Goal: Task Accomplishment & Management: Manage account settings

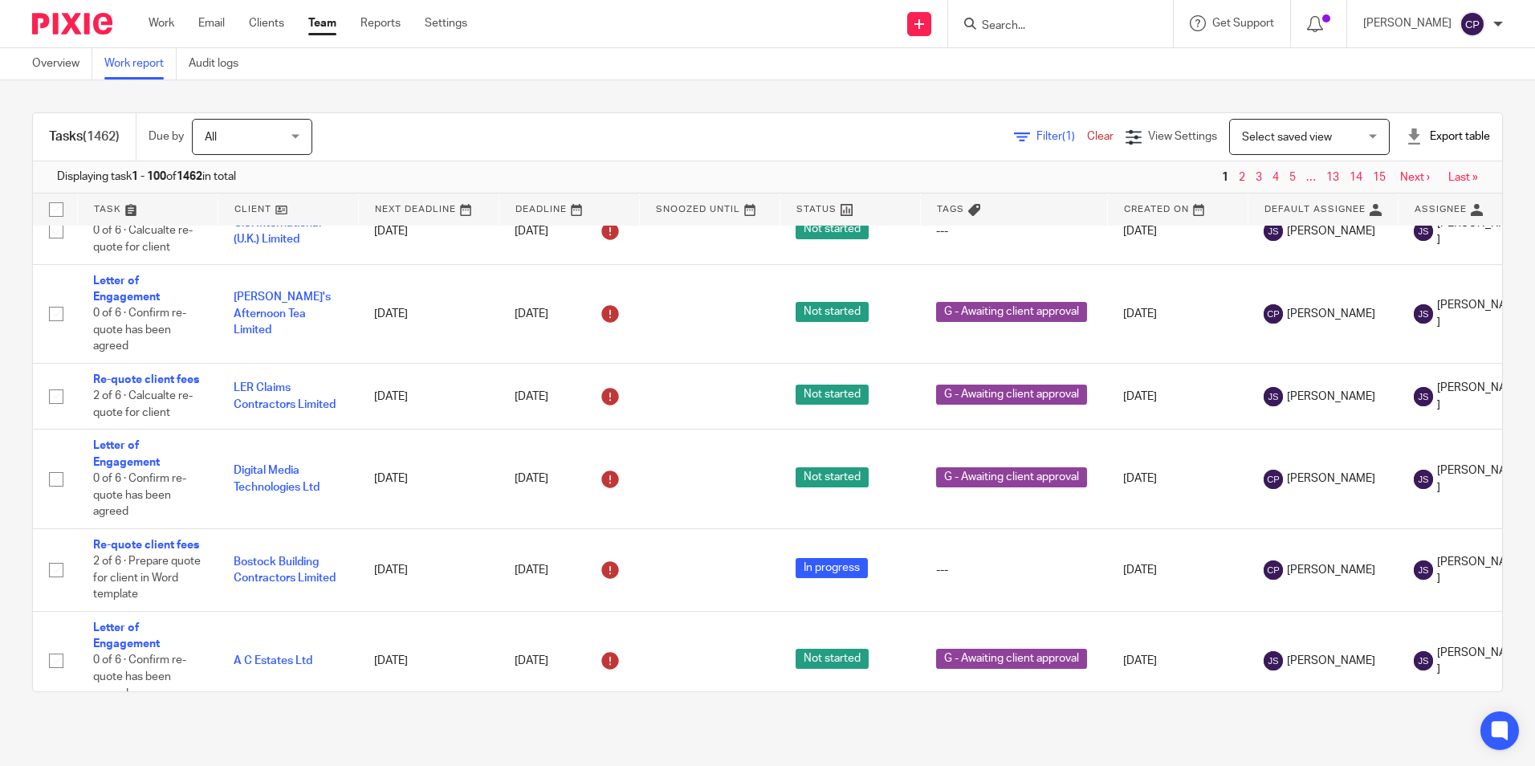
scroll to position [3131, 0]
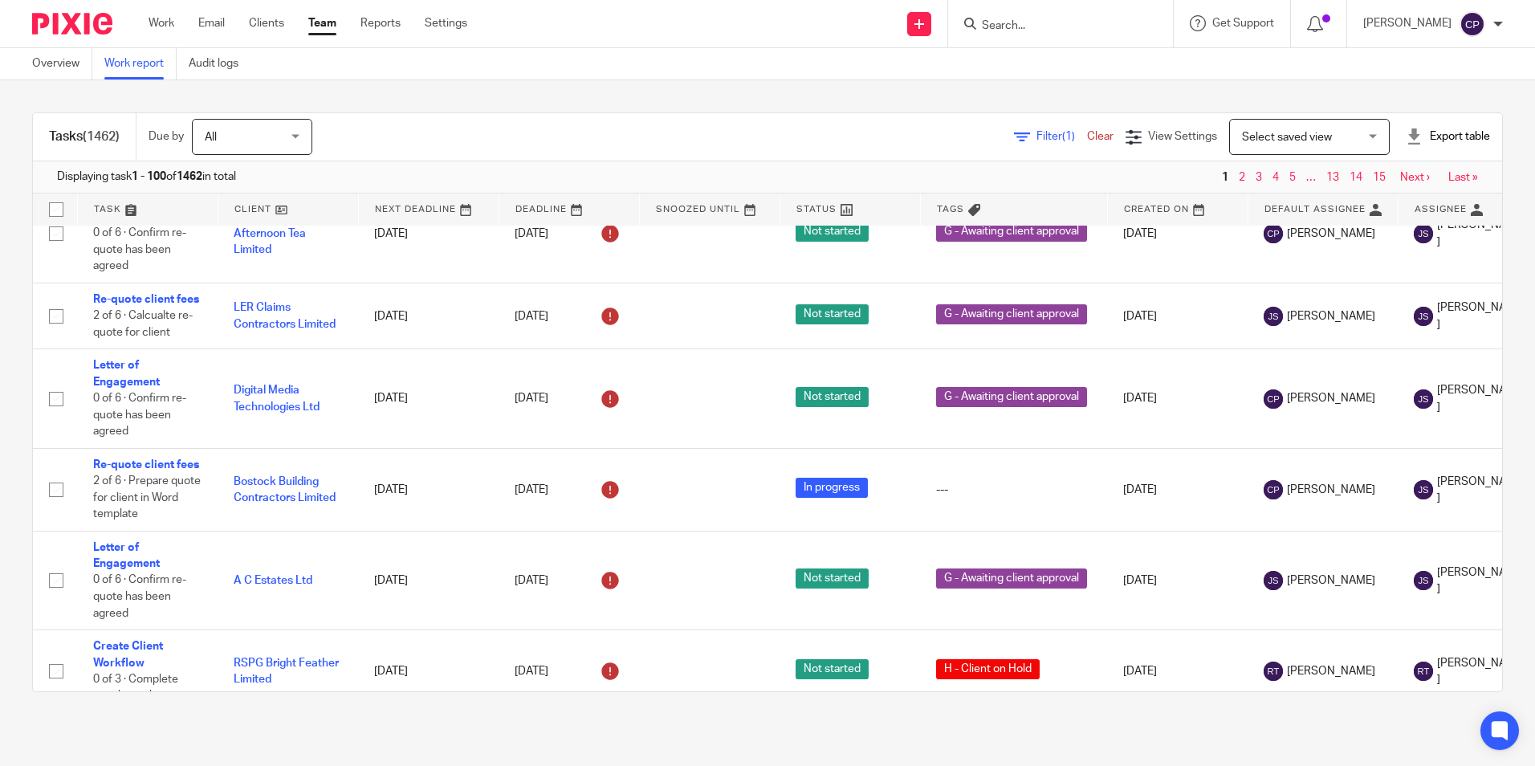
click at [1284, 148] on span "Select saved view" at bounding box center [1300, 137] width 117 height 34
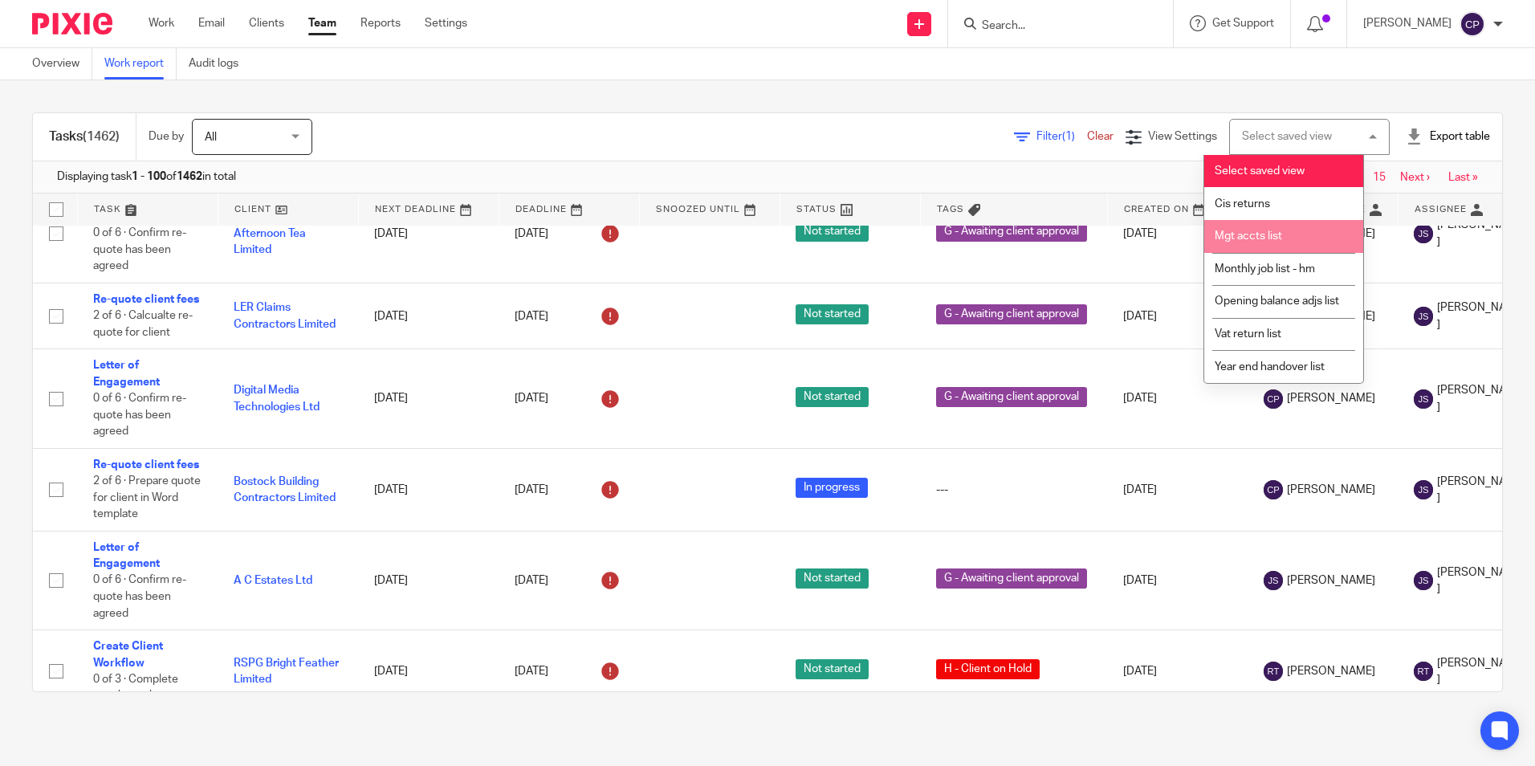
click at [1265, 238] on span "Mgt accts list" at bounding box center [1248, 235] width 67 height 11
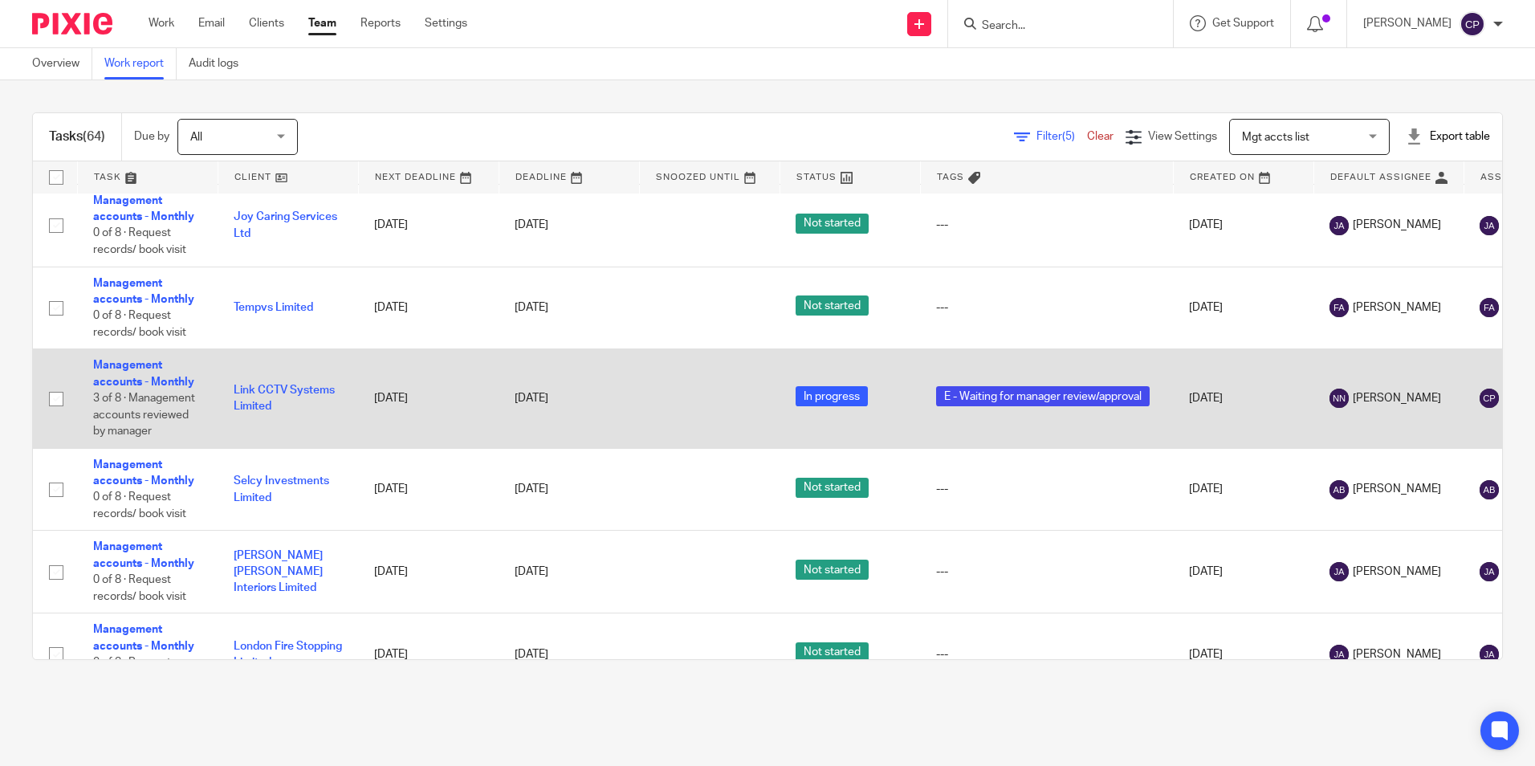
scroll to position [4656, 0]
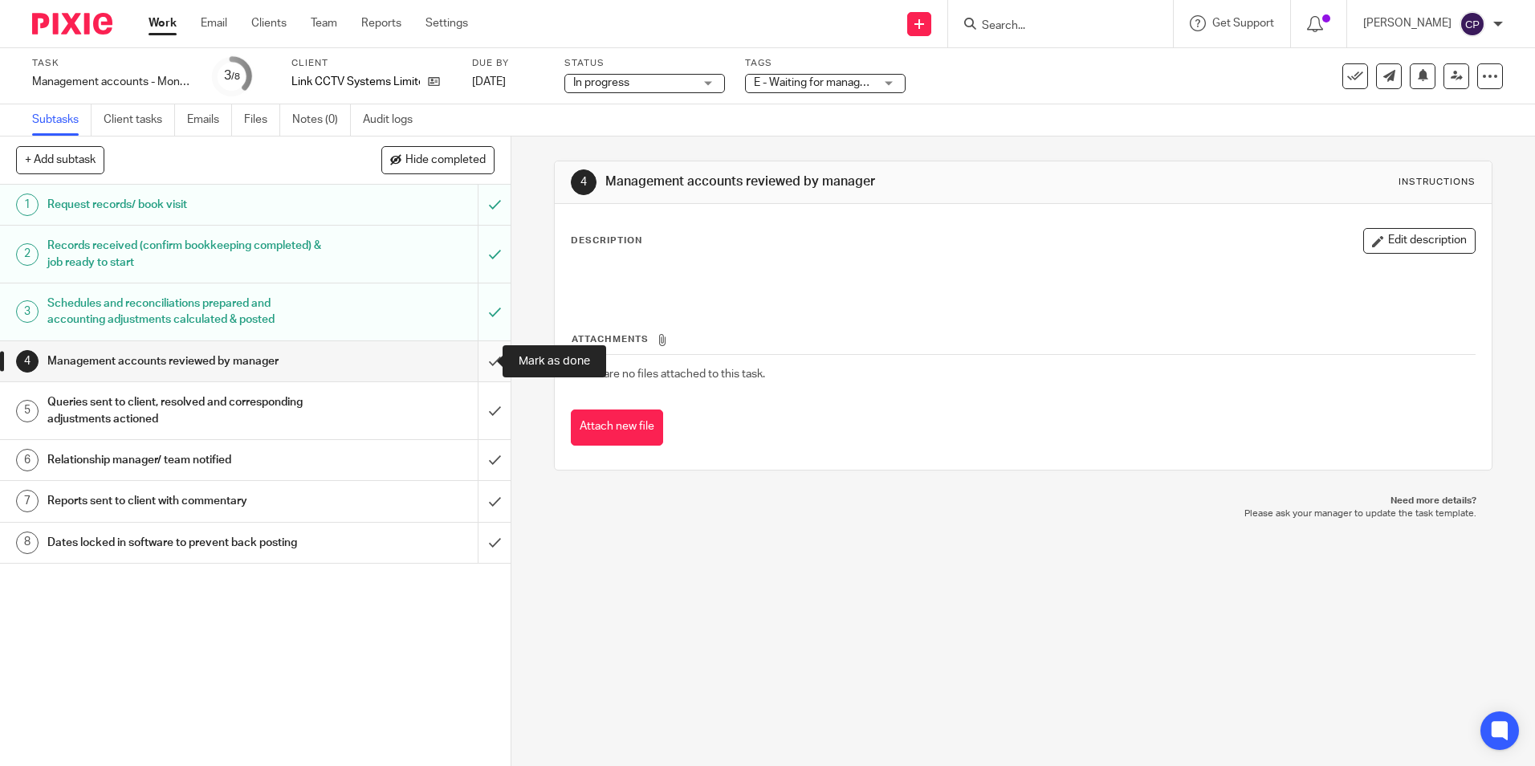
click at [483, 357] on input "submit" at bounding box center [255, 361] width 511 height 40
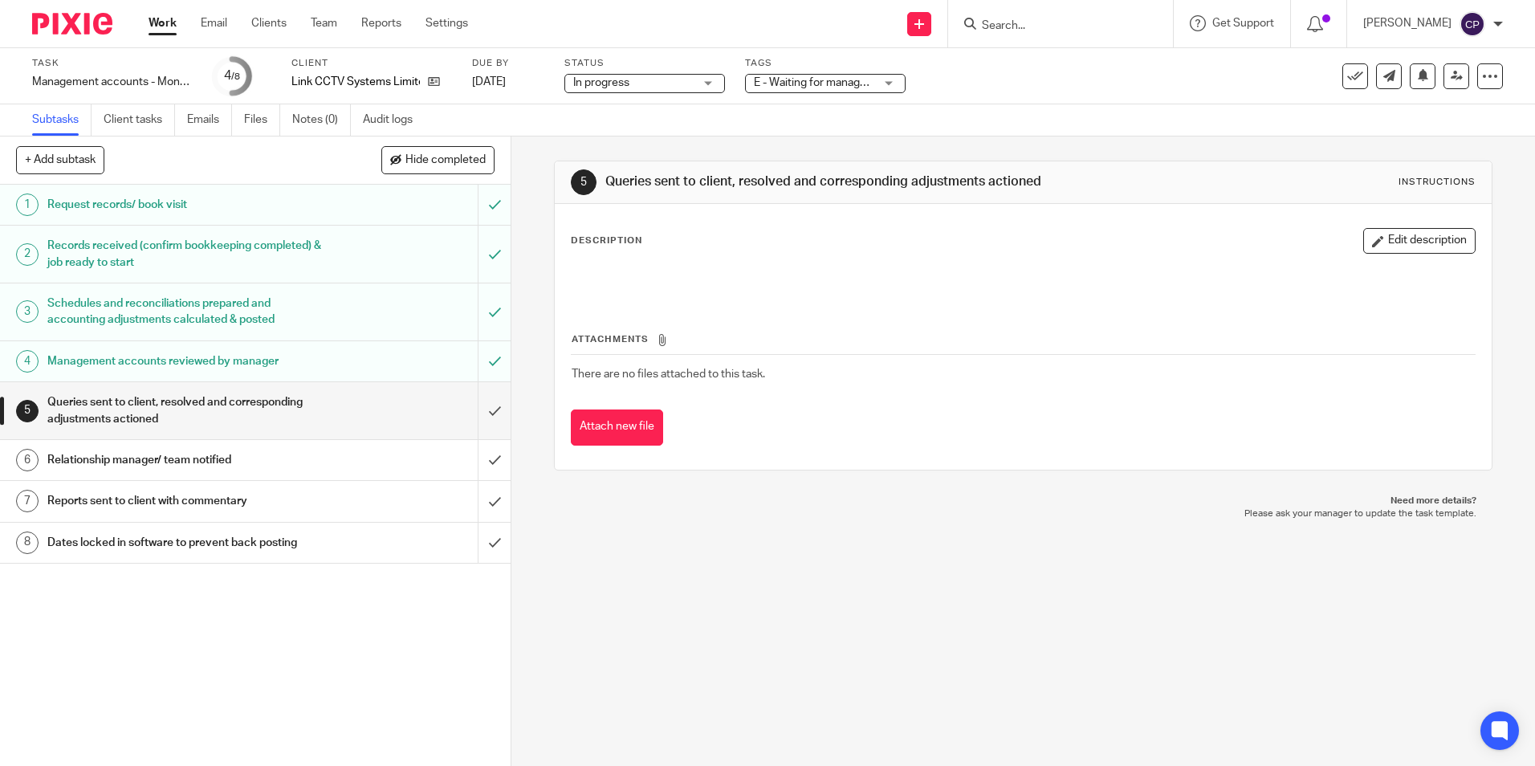
click at [873, 87] on span "E - Waiting for manager review/approval" at bounding box center [852, 82] width 197 height 11
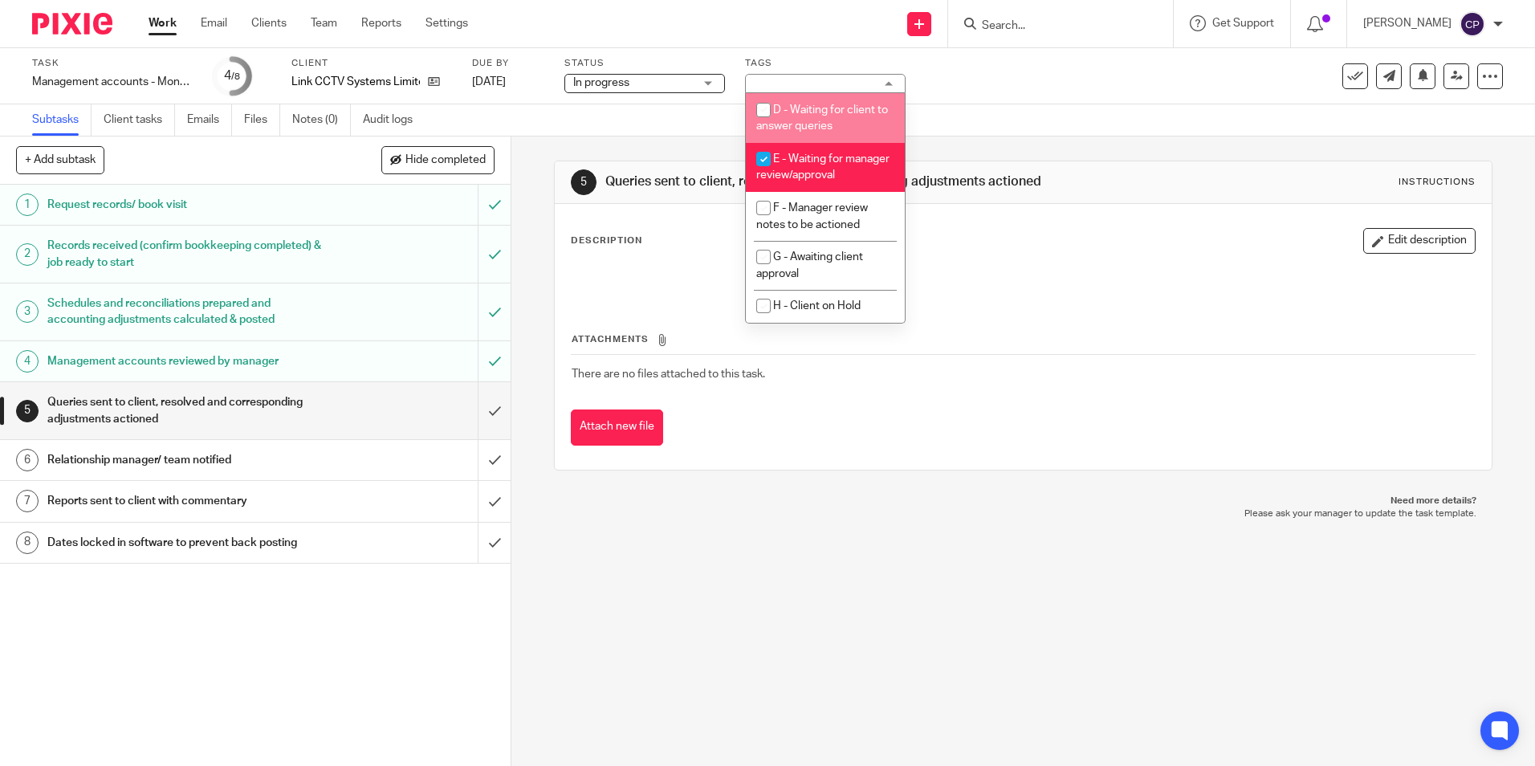
scroll to position [161, 0]
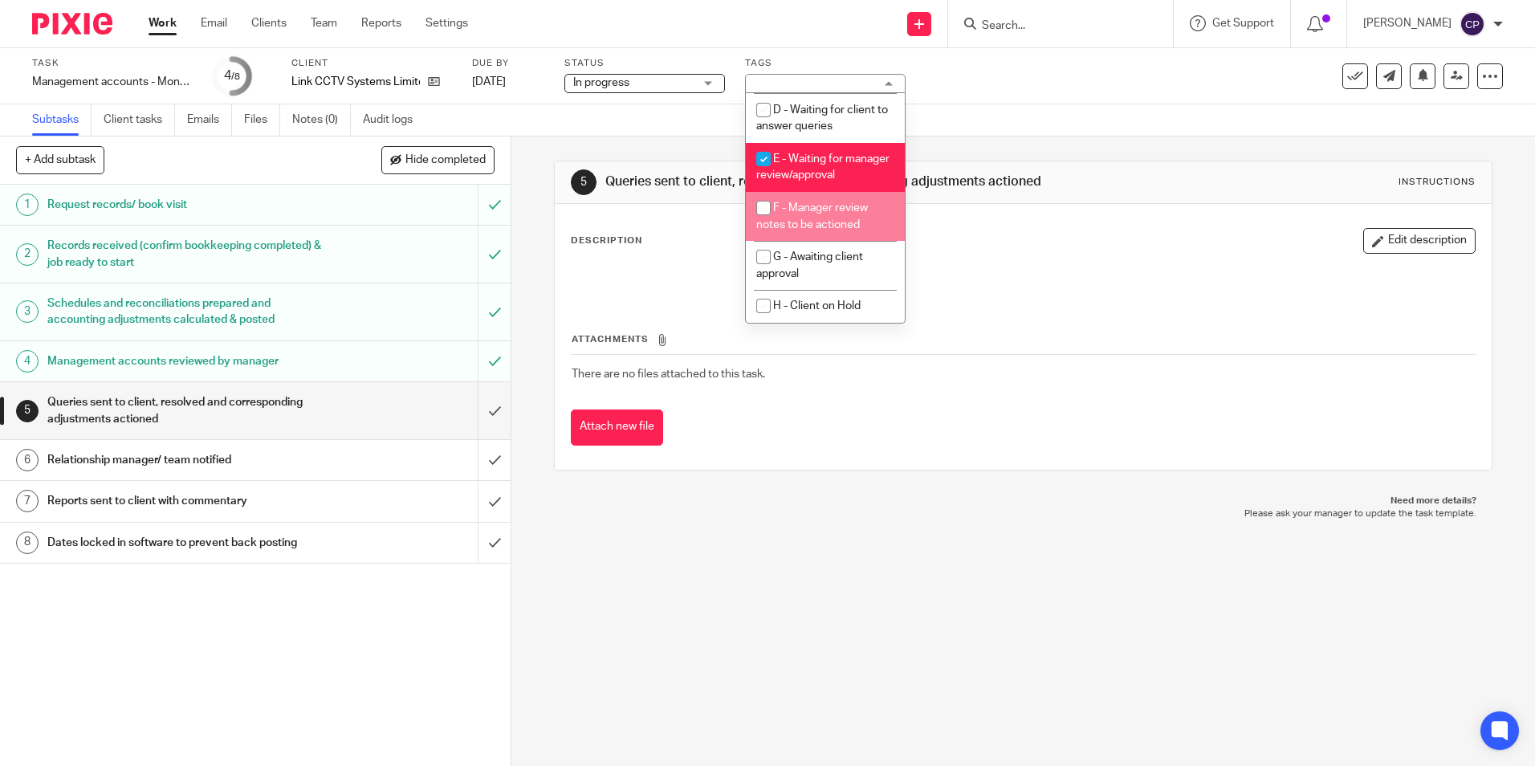
click at [765, 211] on input "checkbox" at bounding box center [763, 208] width 31 height 31
checkbox input "true"
click at [766, 144] on input "checkbox" at bounding box center [763, 159] width 31 height 31
checkbox input "false"
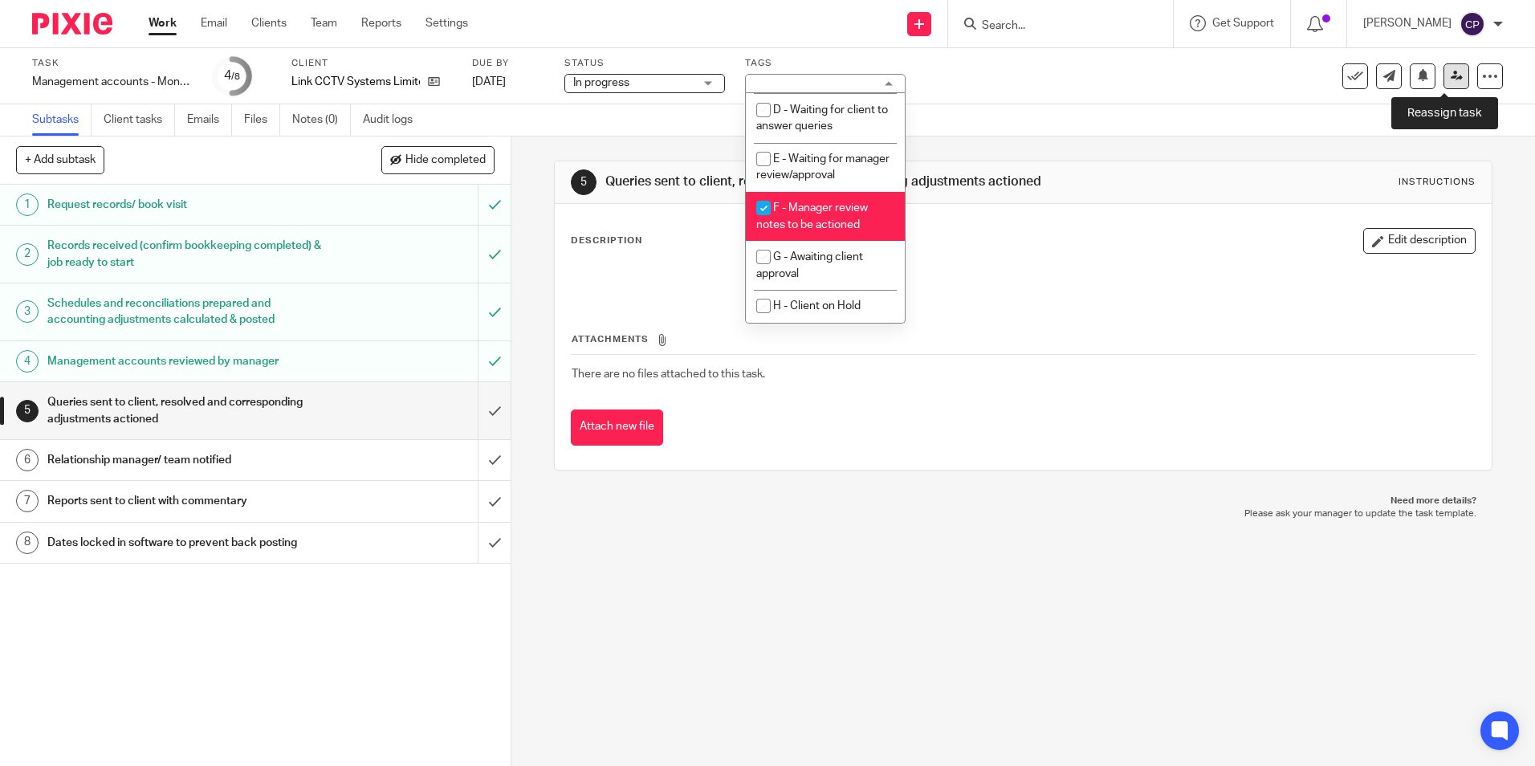
click at [1451, 74] on icon at bounding box center [1457, 76] width 12 height 12
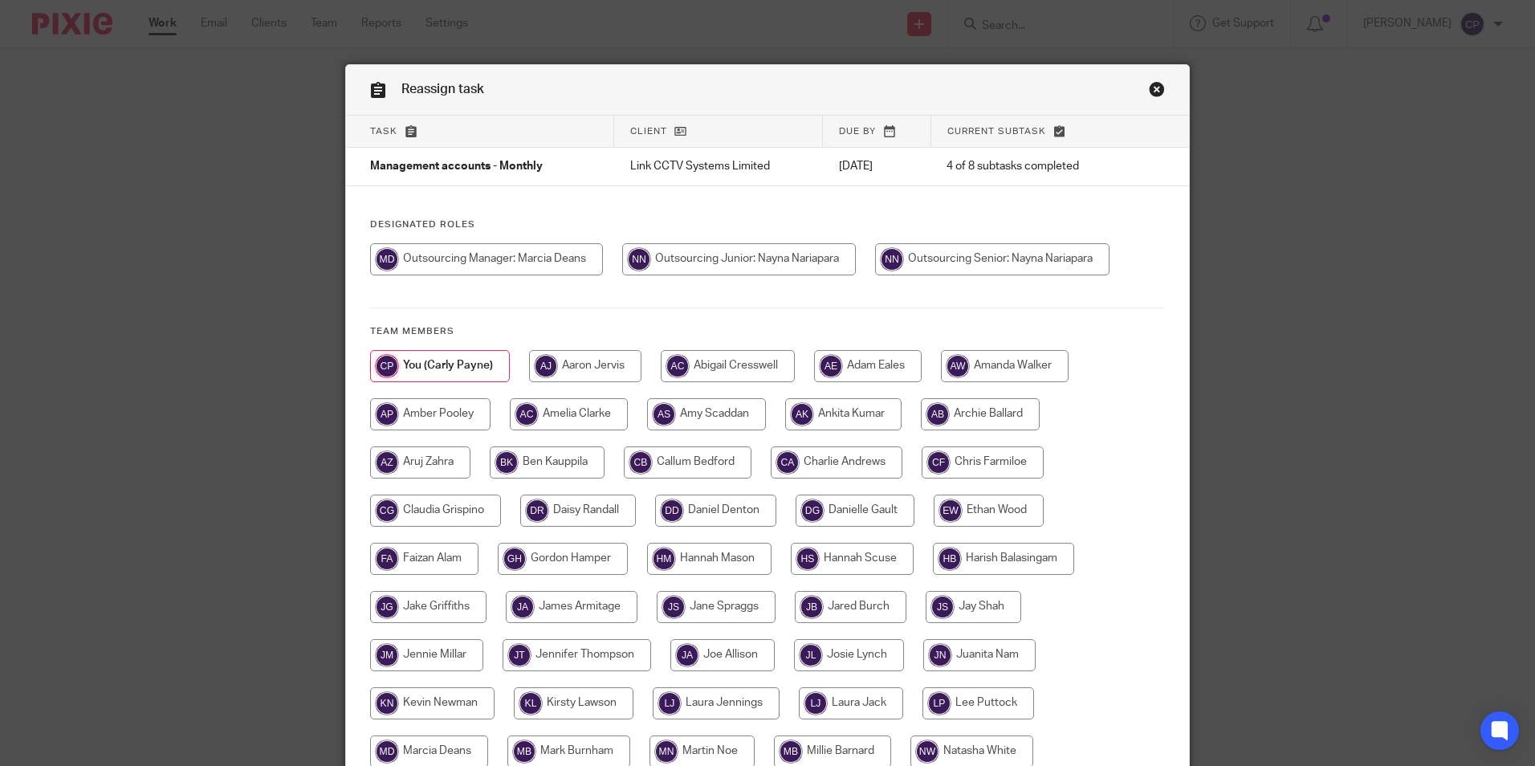
click at [935, 263] on input "radio" at bounding box center [992, 259] width 234 height 32
radio input "true"
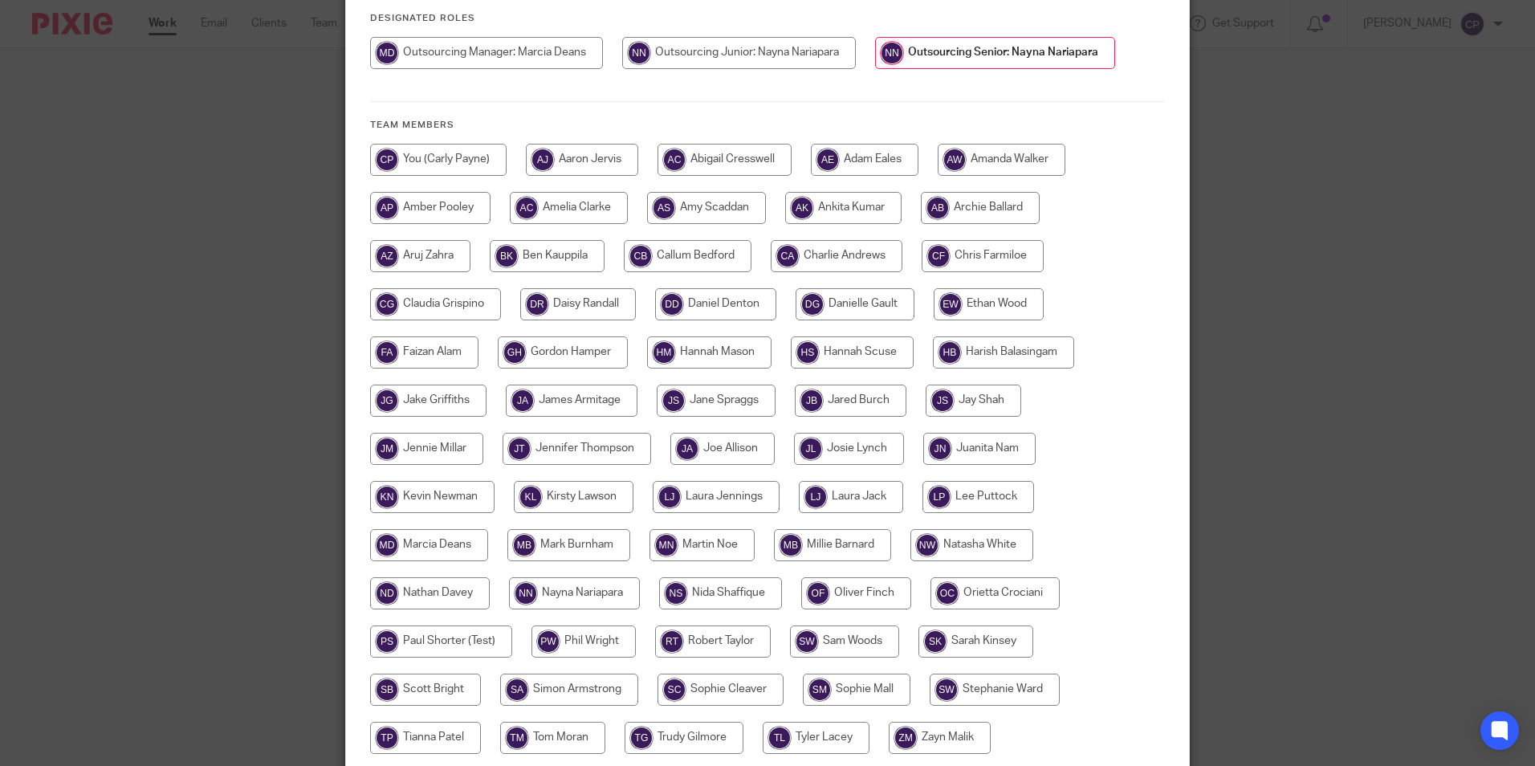
scroll to position [343, 0]
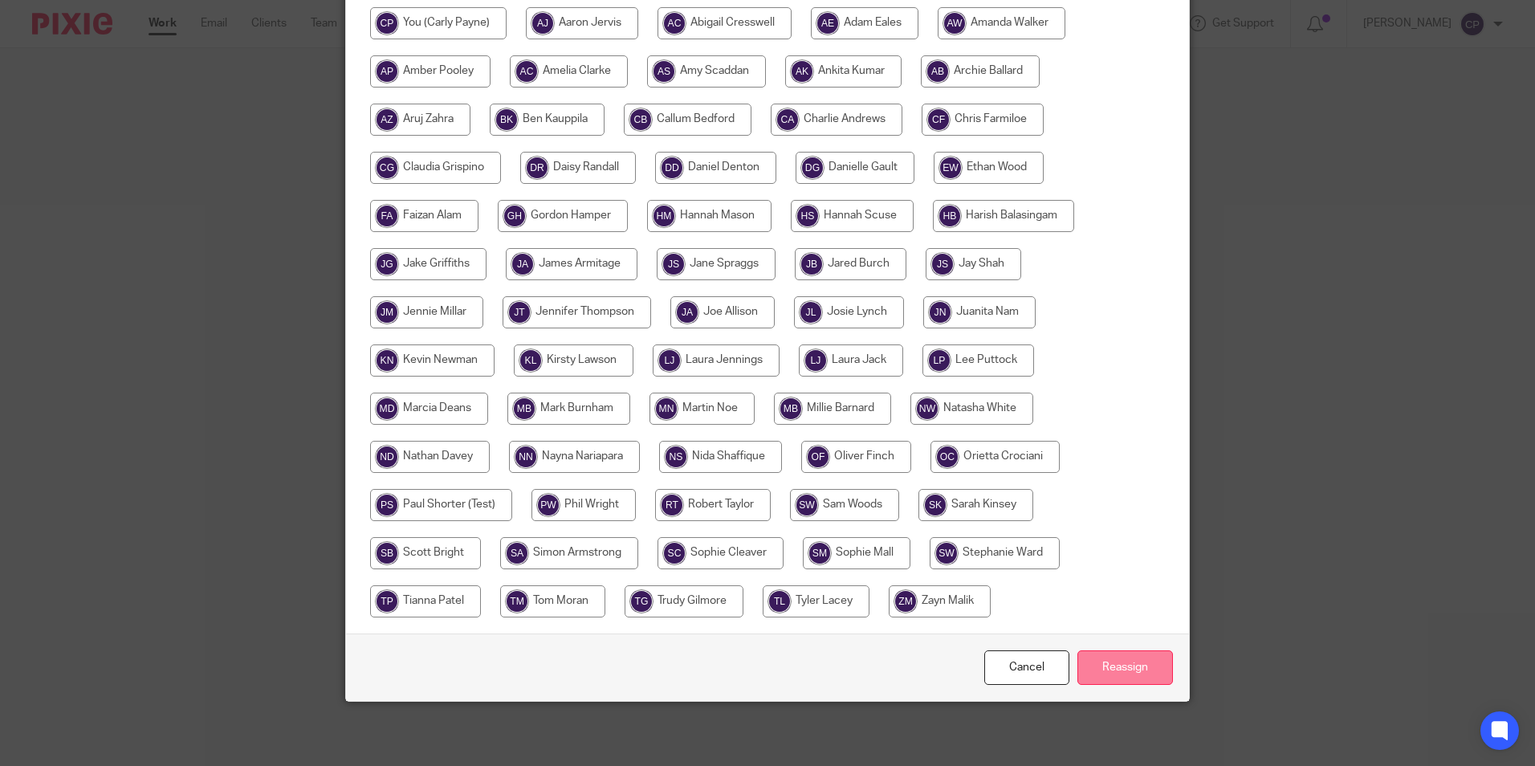
click at [1119, 662] on input "Reassign" at bounding box center [1125, 667] width 96 height 35
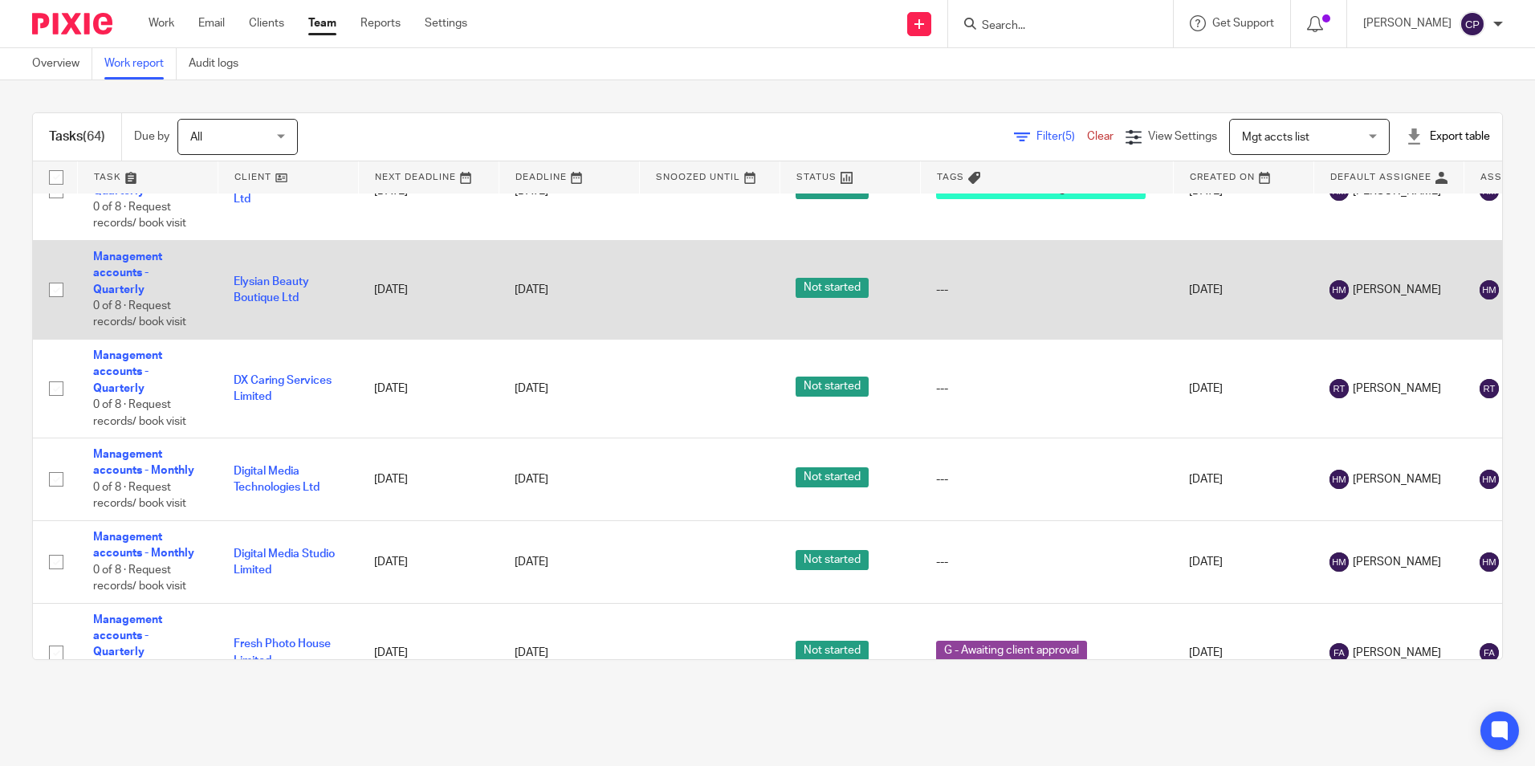
scroll to position [5353, 0]
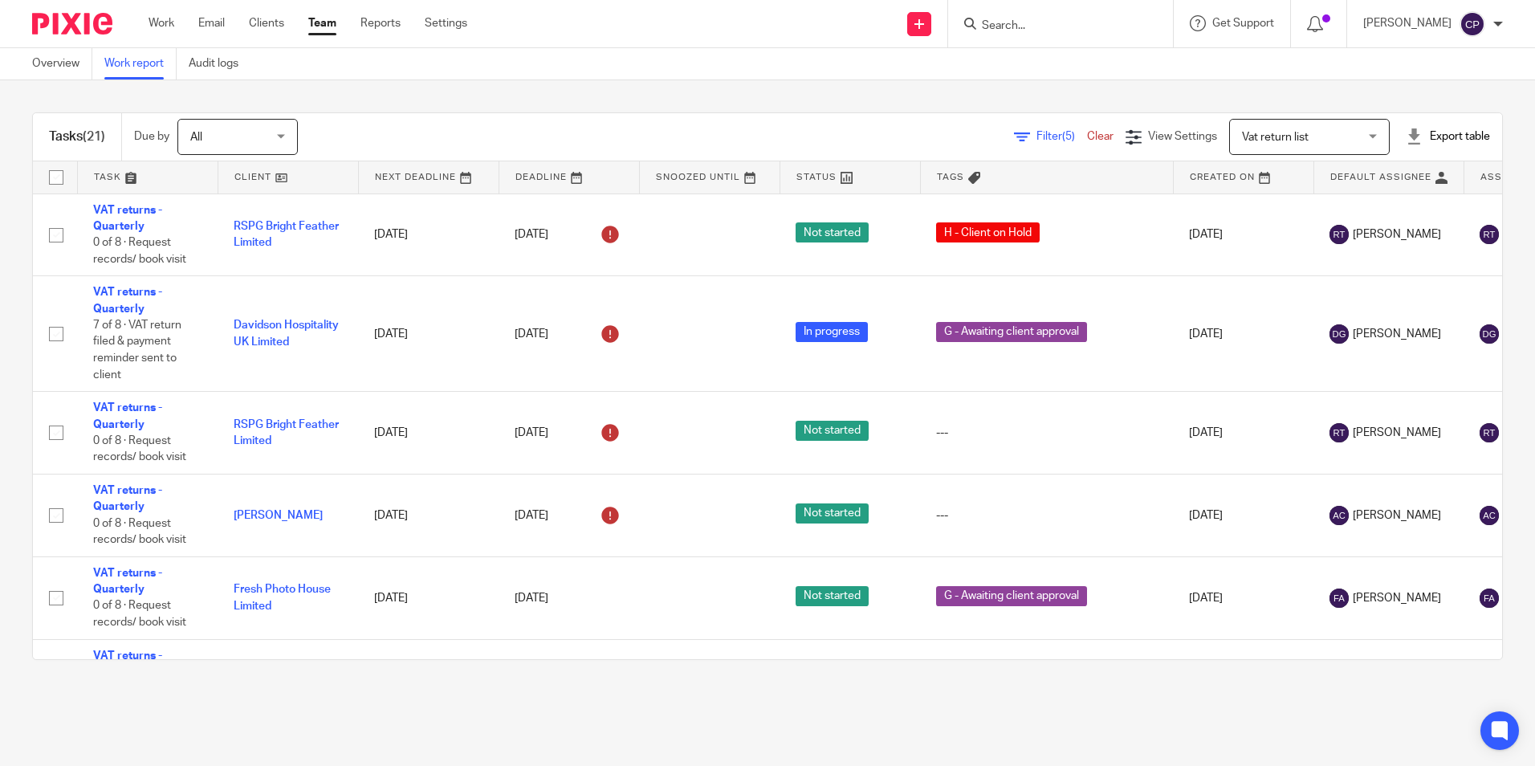
scroll to position [1378, 0]
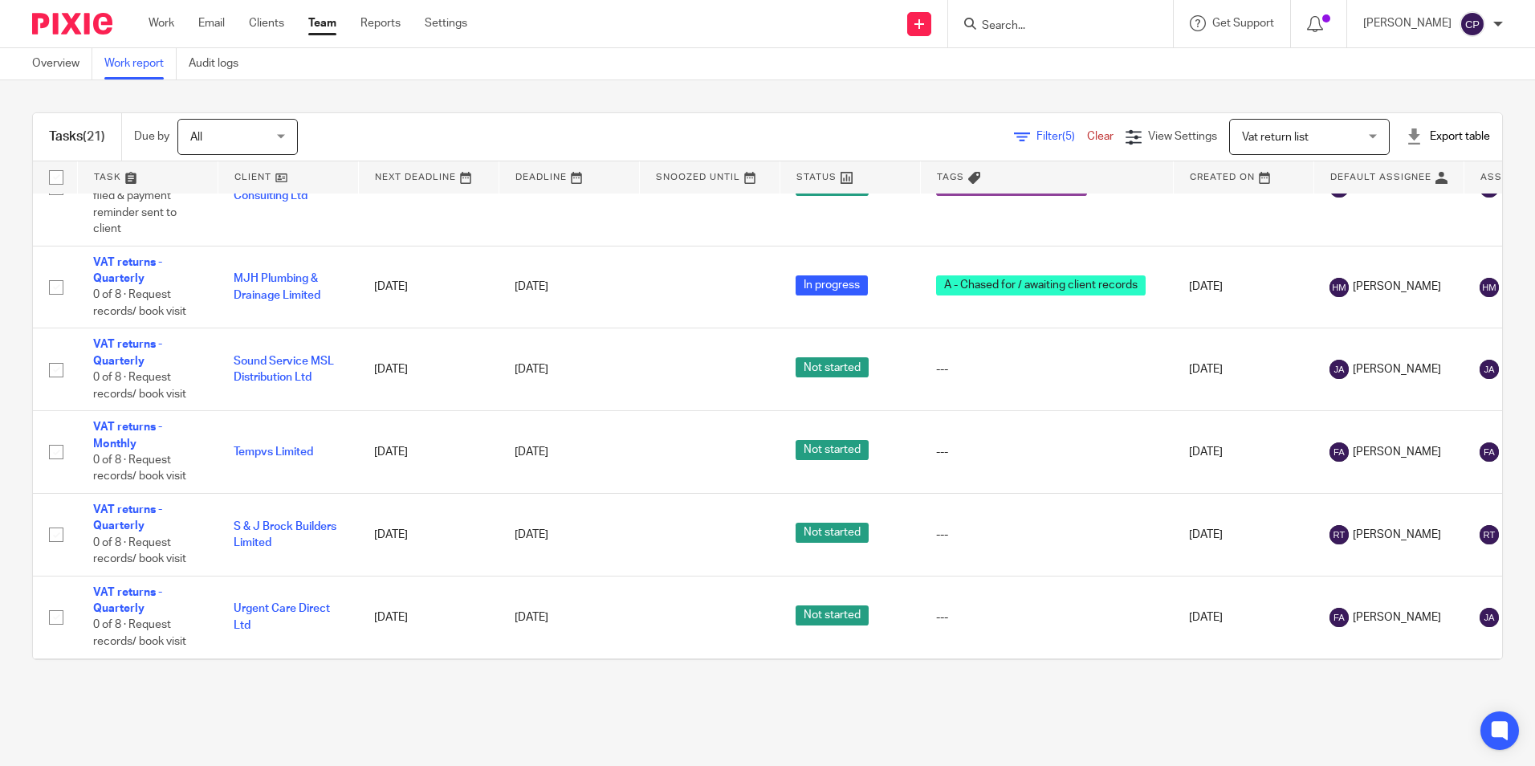
scroll to position [1378, 0]
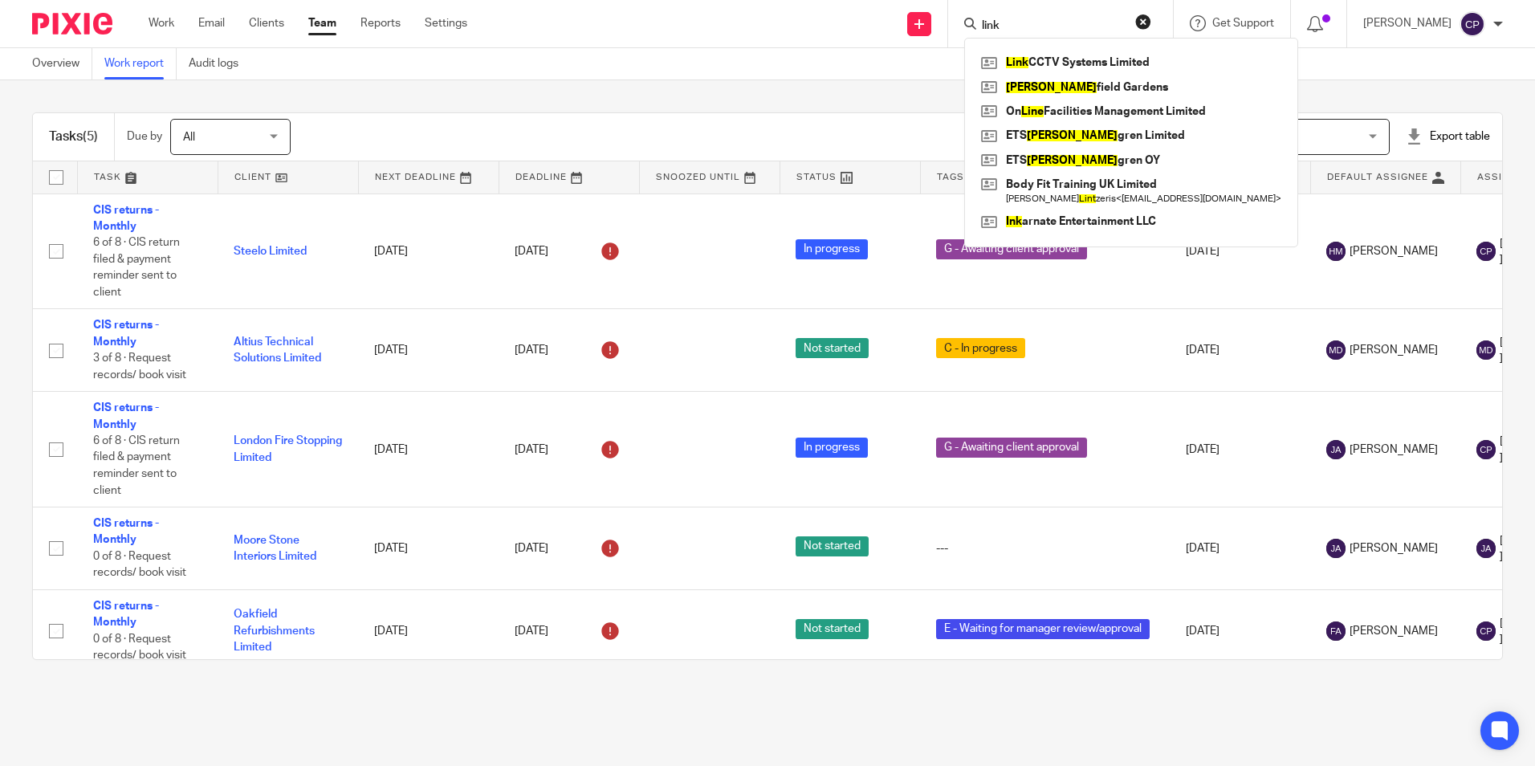
scroll to position [25, 0]
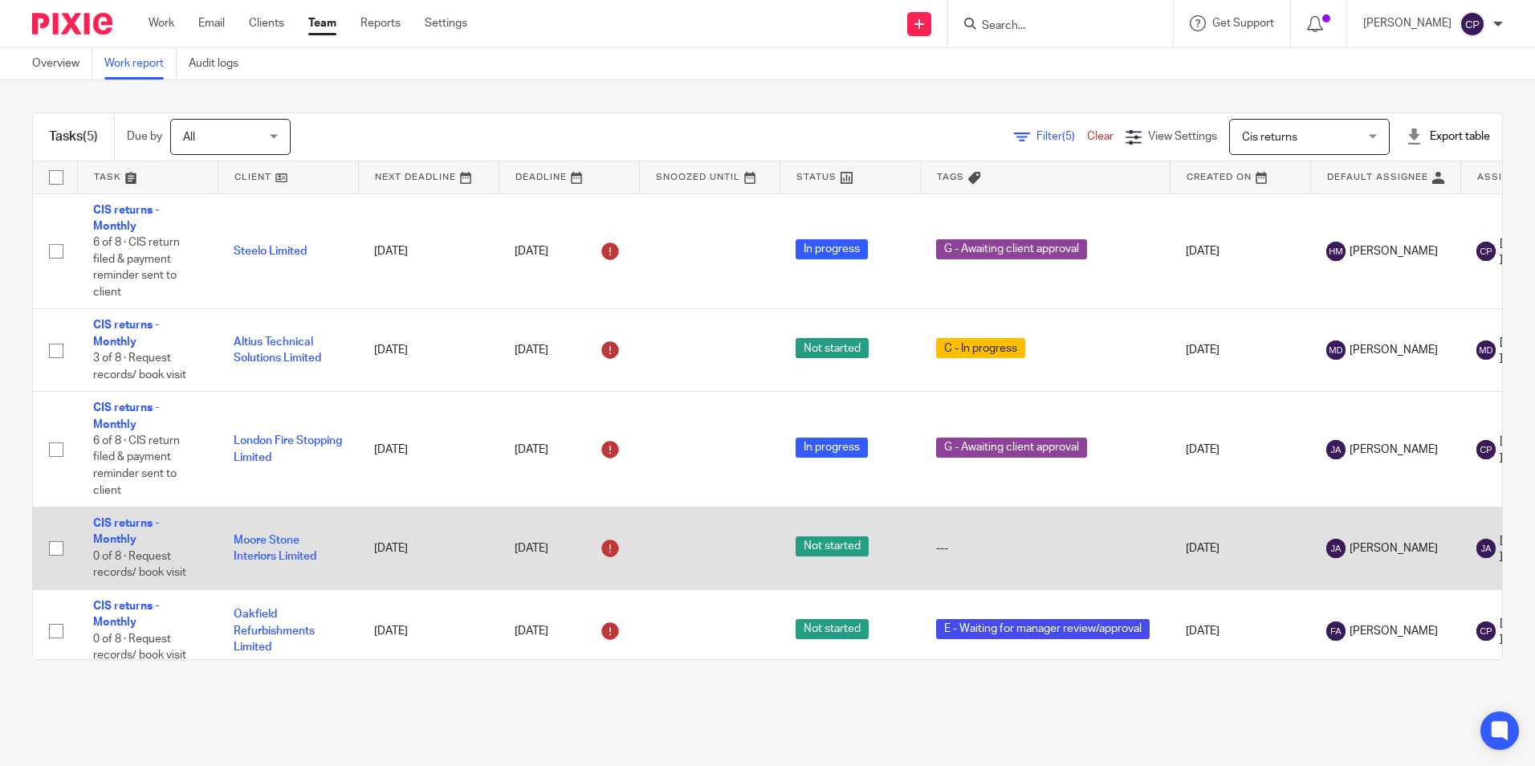
scroll to position [25, 0]
